Goal: Browse casually: Explore the website without a specific task or goal

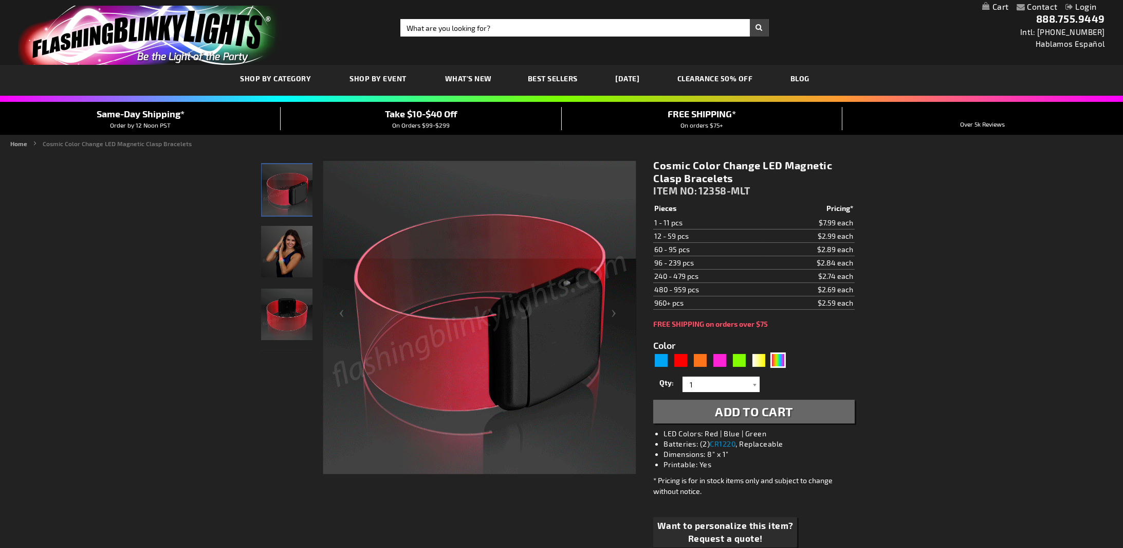
click at [294, 245] on img "Female wearing Color Change Light Up Cosmic LED Bracelet" at bounding box center [286, 251] width 51 height 51
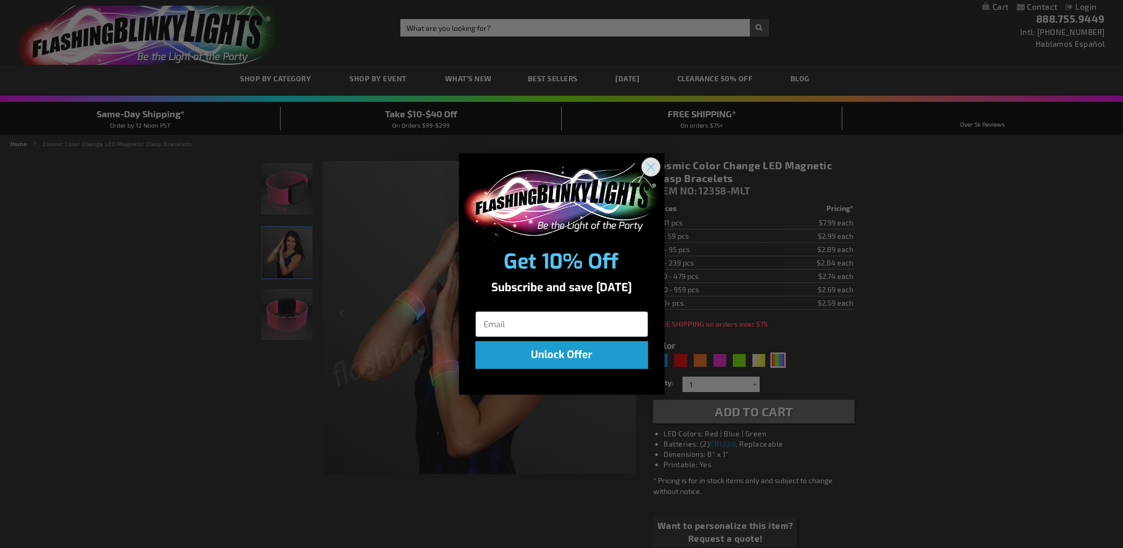
click at [644, 170] on circle "Close dialog" at bounding box center [650, 166] width 17 height 17
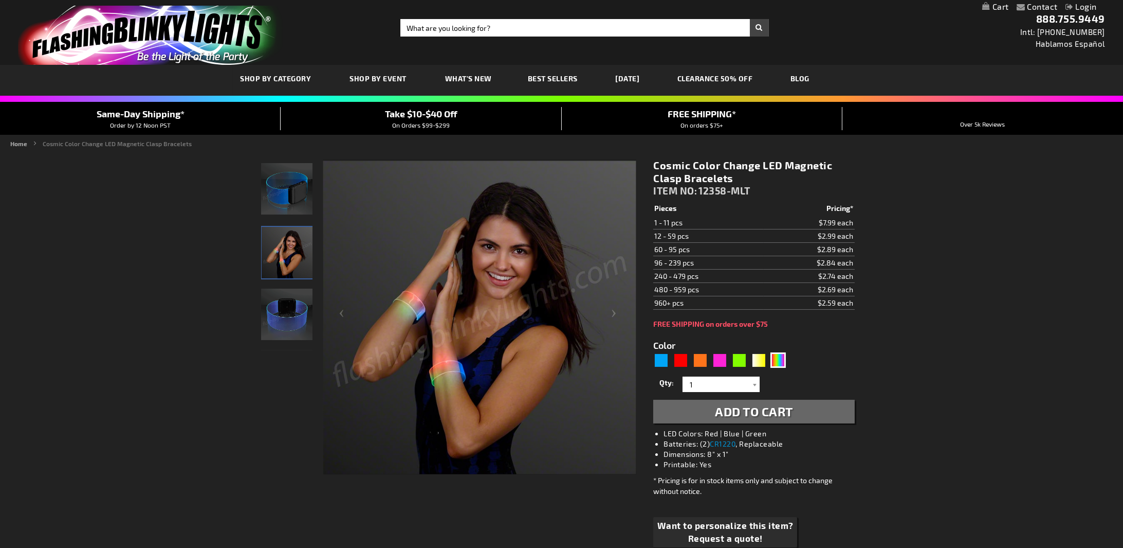
click at [178, 27] on img "store logo" at bounding box center [150, 35] width 265 height 59
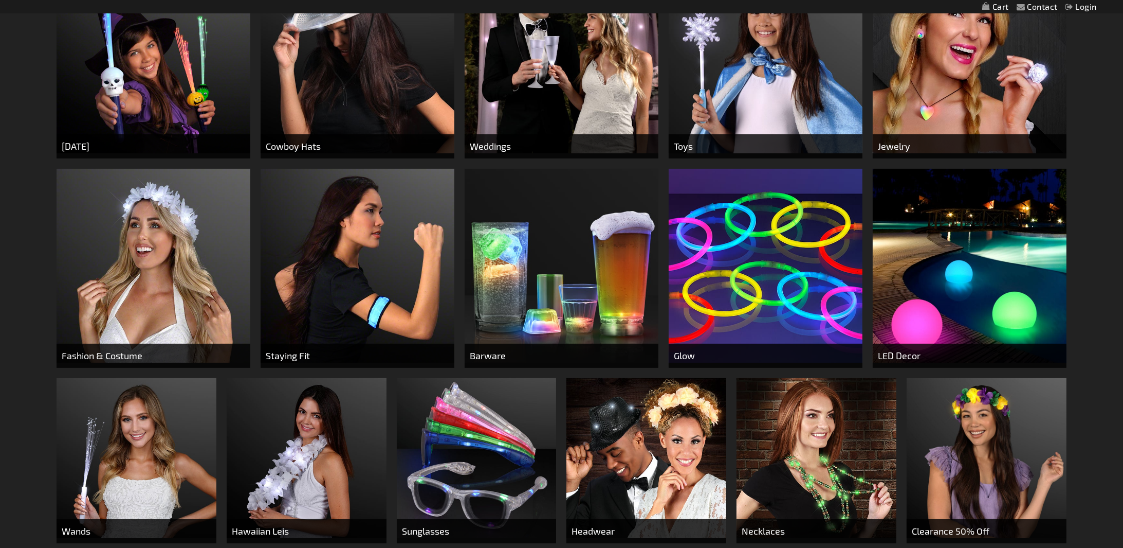
scroll to position [360, 0]
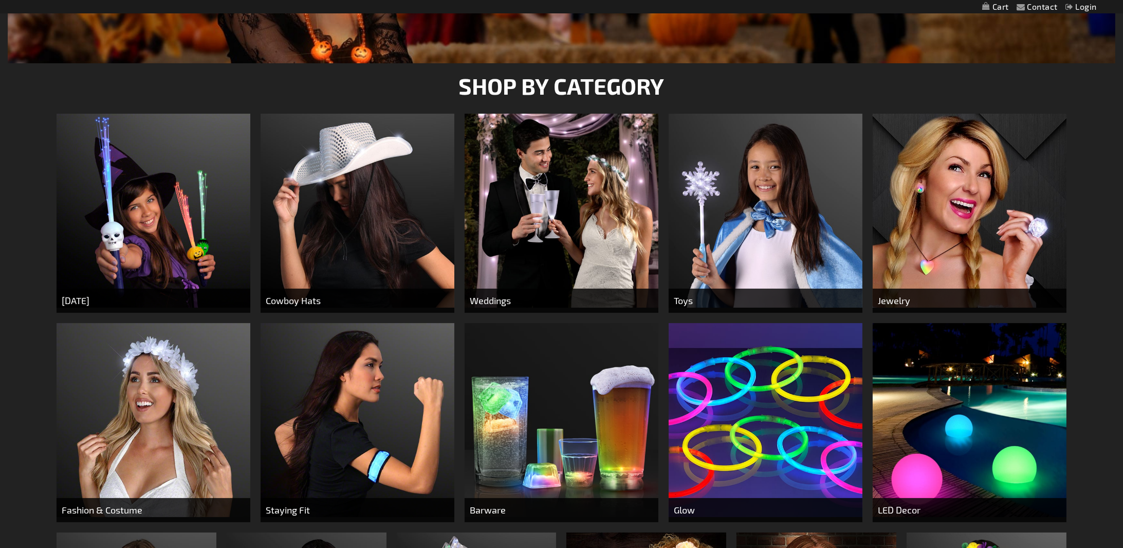
click at [930, 156] on img at bounding box center [970, 211] width 194 height 194
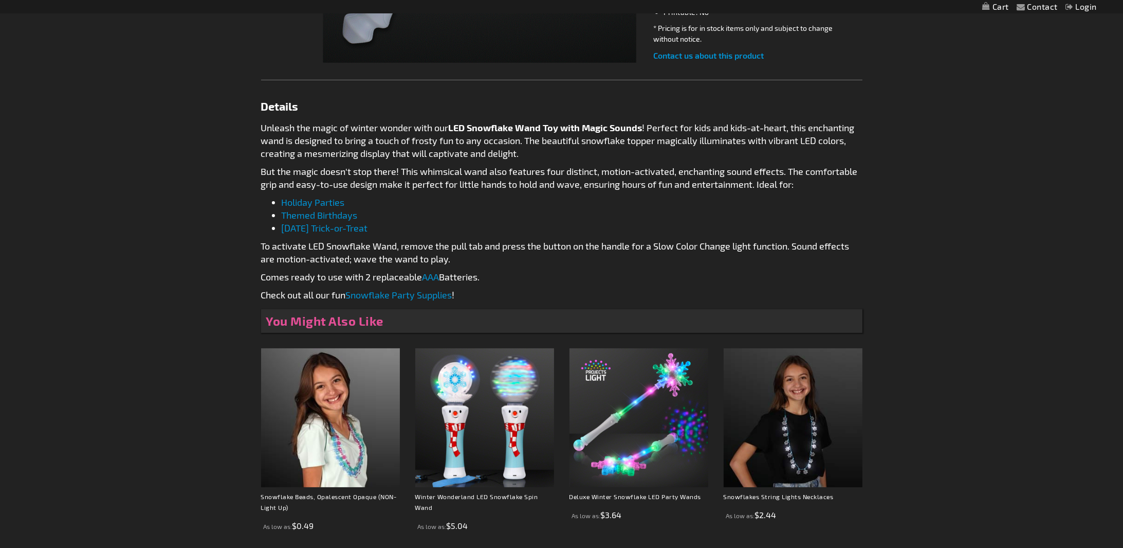
scroll to position [463, 0]
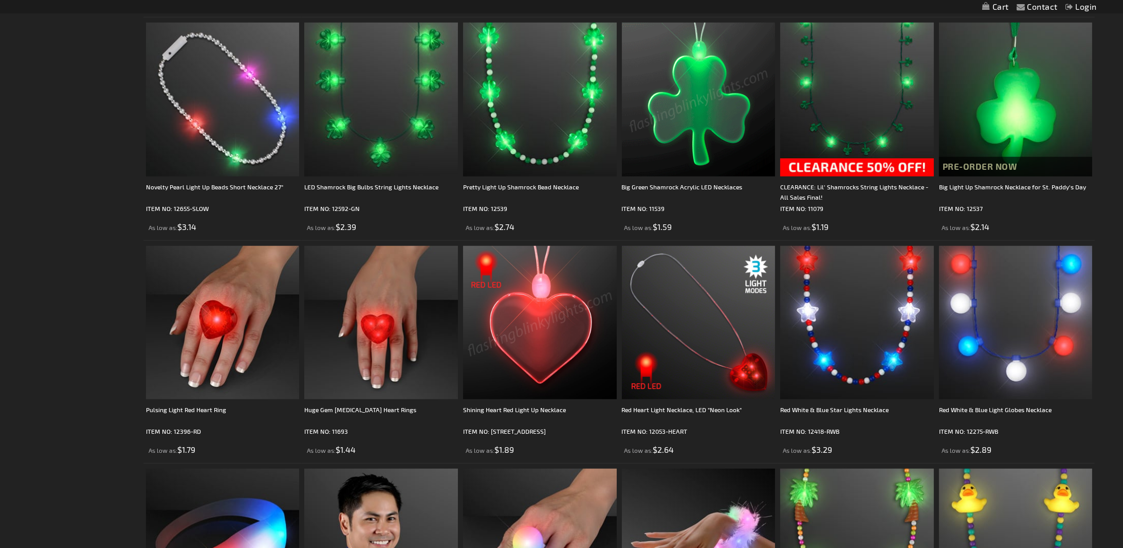
scroll to position [2108, 0]
